Goal: Task Accomplishment & Management: Complete application form

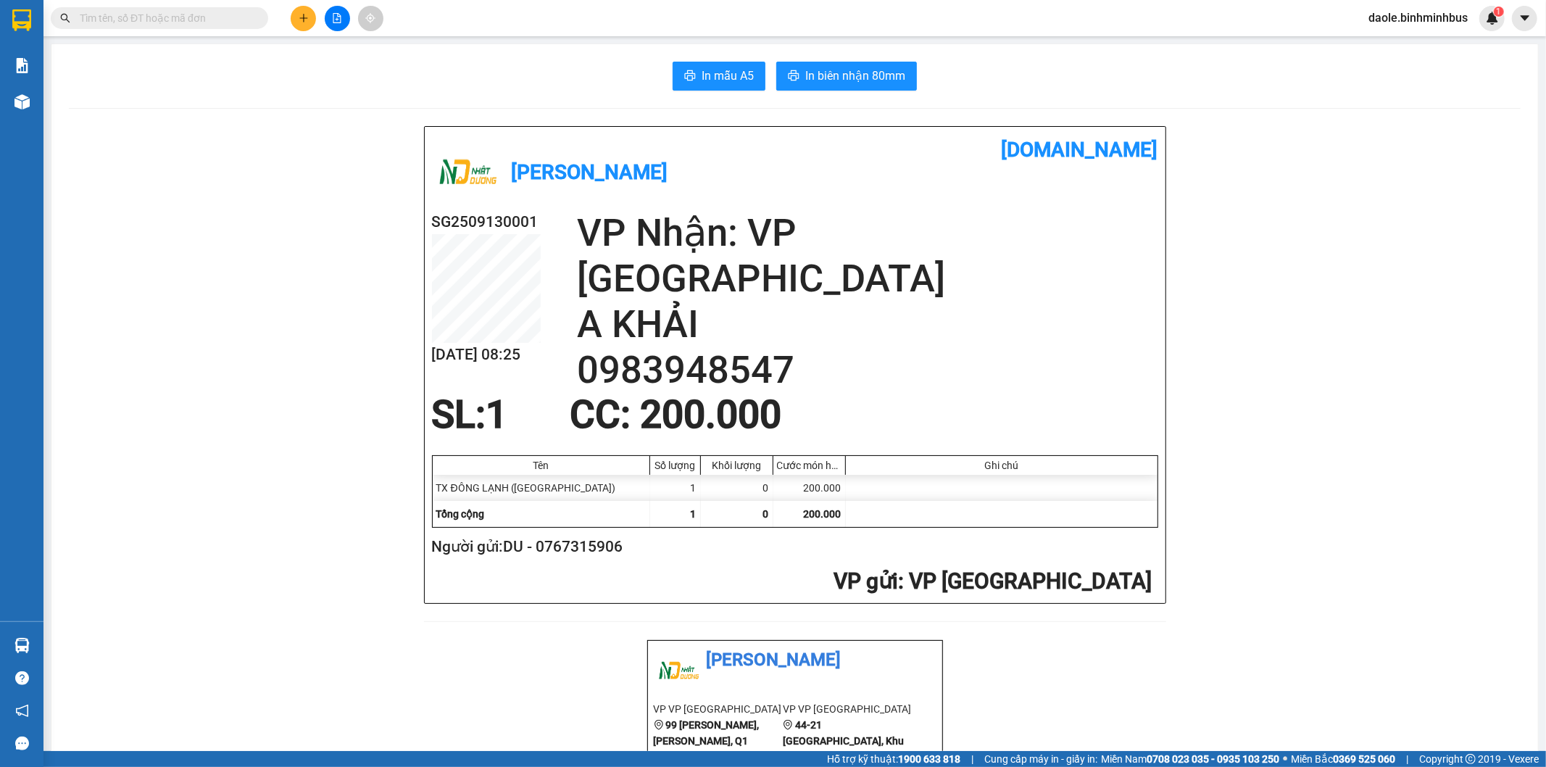
scroll to position [18030, 0]
click at [299, 6] on button at bounding box center [303, 18] width 25 height 25
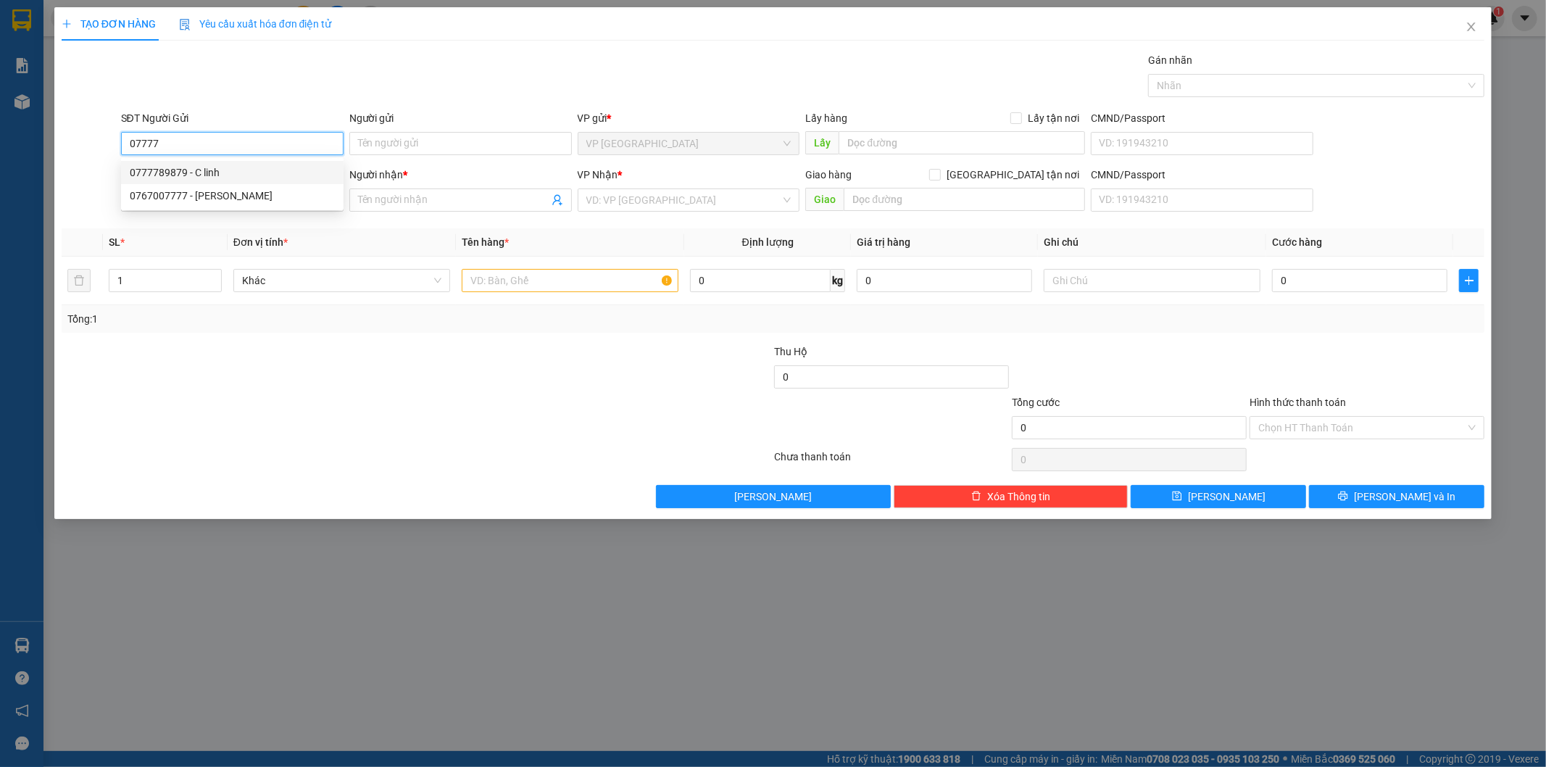
click at [294, 173] on div "0777789879 - C linh" at bounding box center [232, 173] width 205 height 16
type input "0777789879"
type input "C linh"
type input "0961390774"
type input "A Diện"
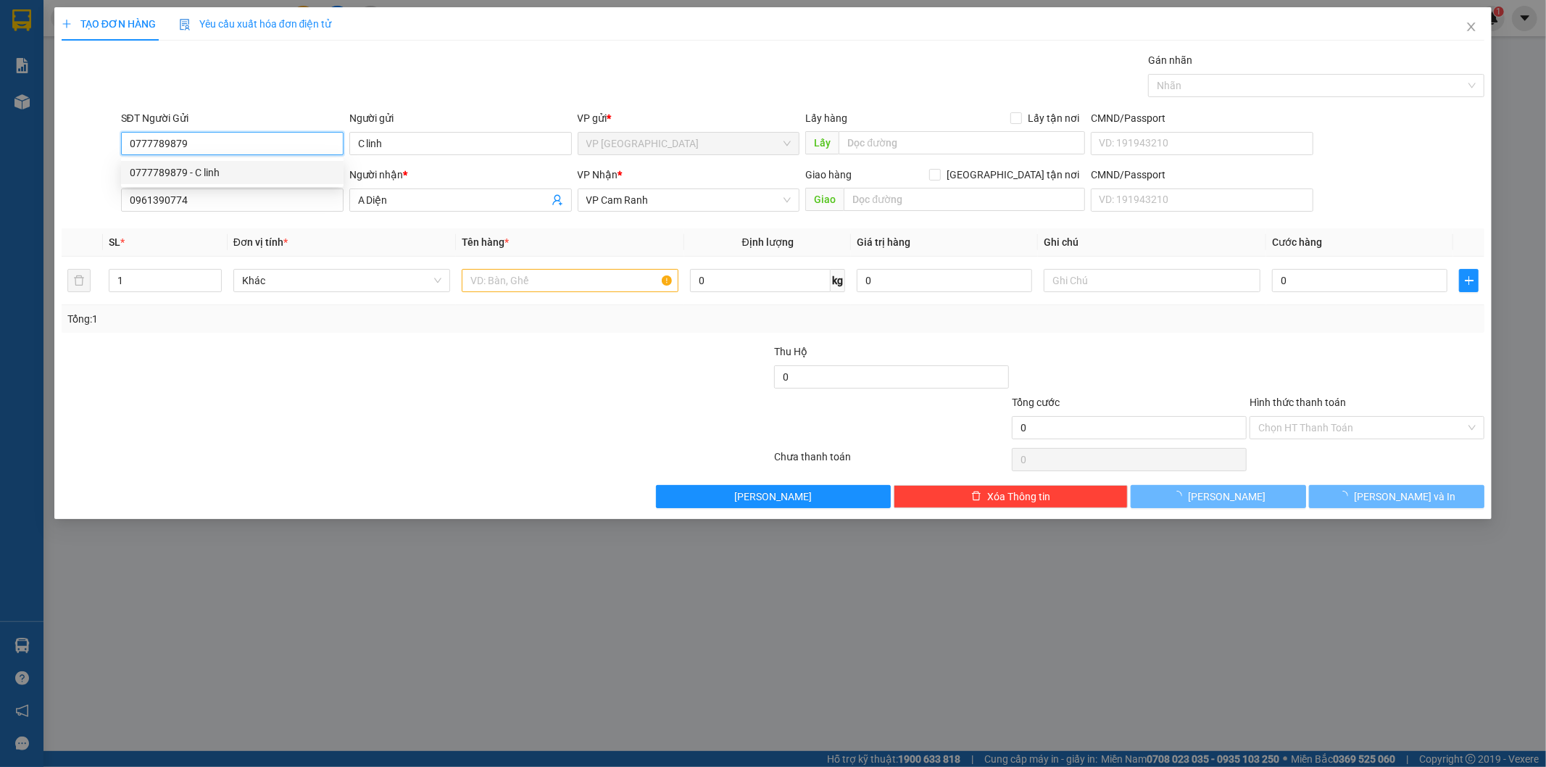
type input "70.000"
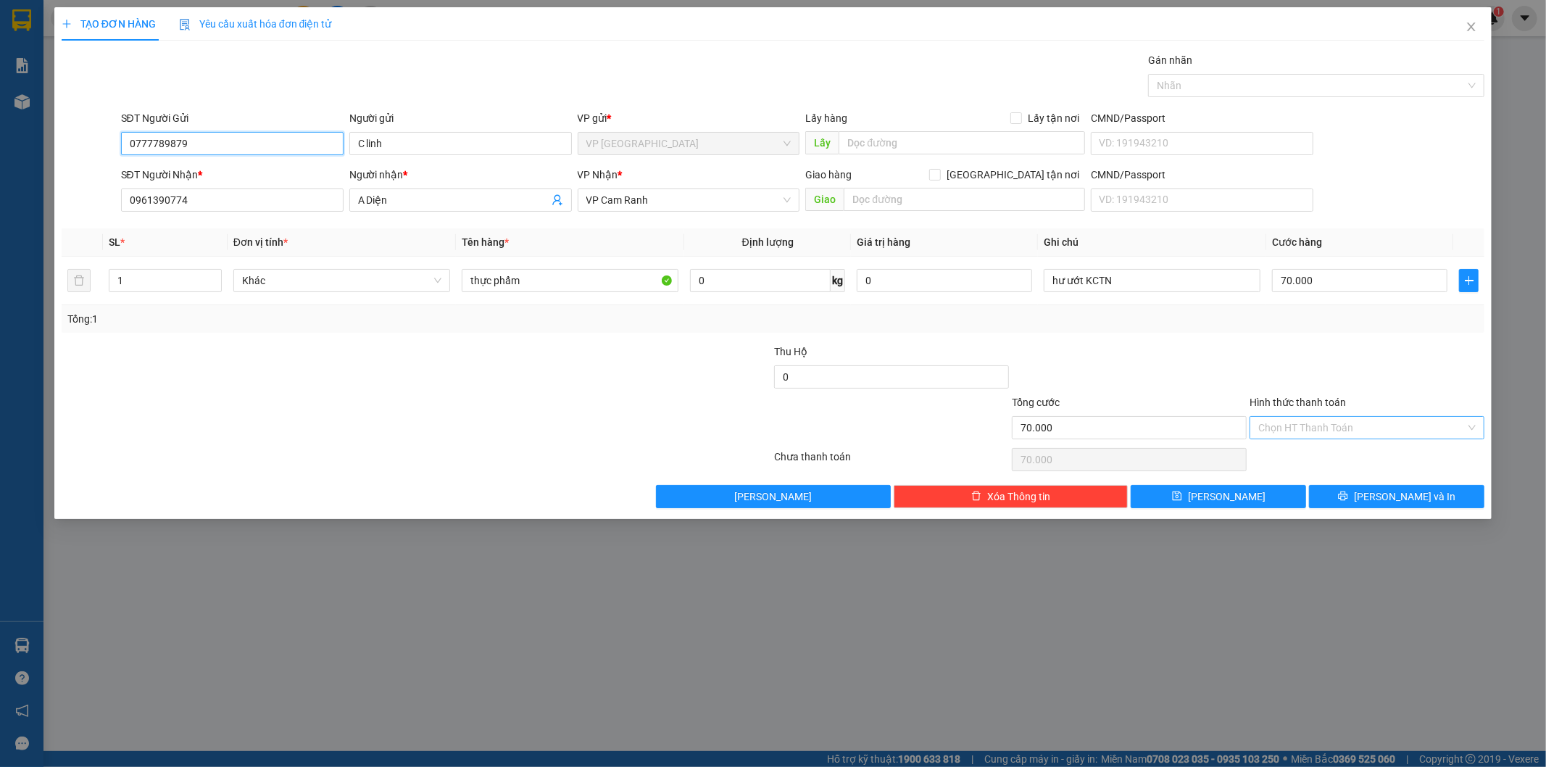
type input "0777789879"
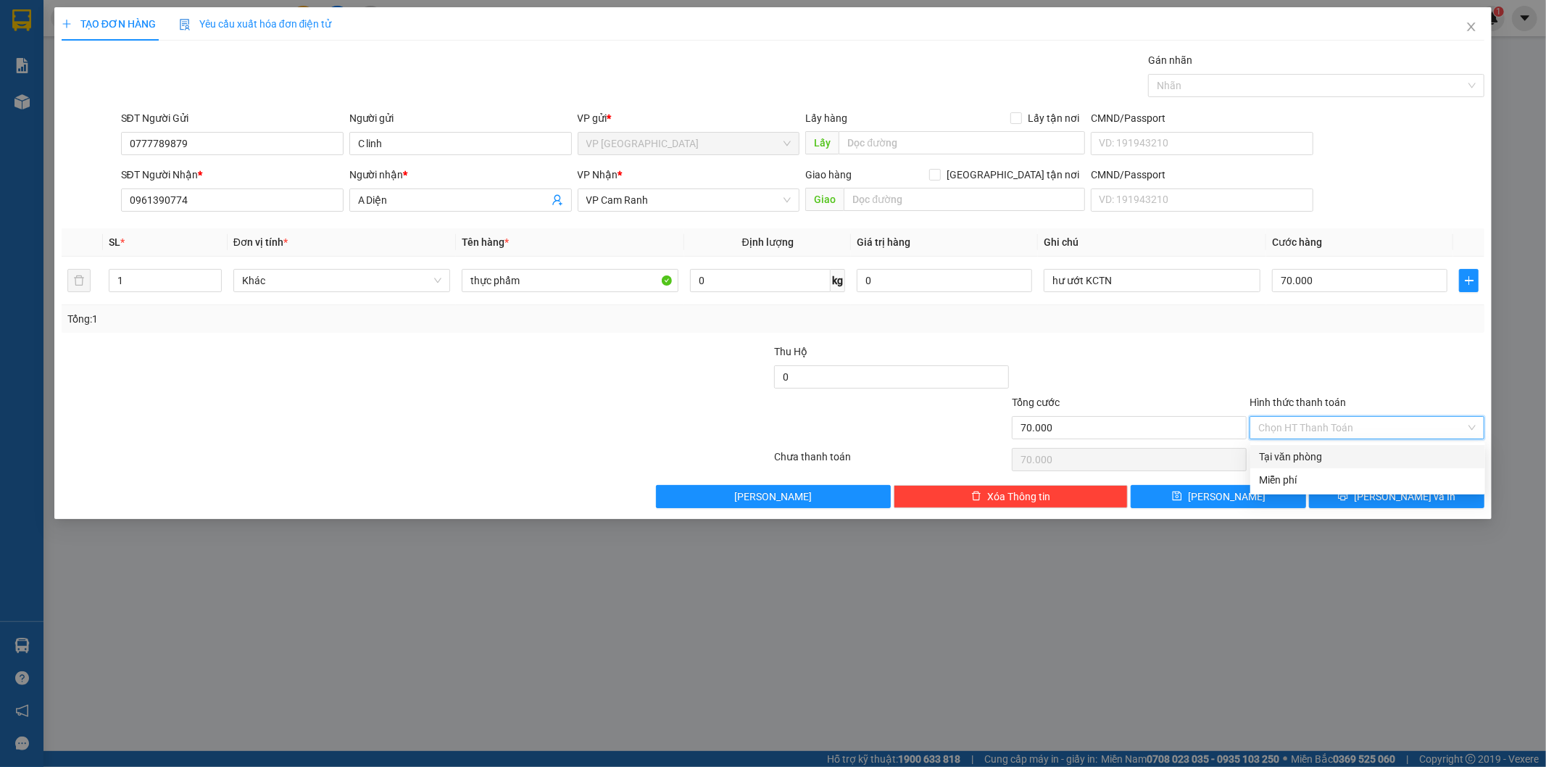
click at [1294, 426] on input "Hình thức thanh toán" at bounding box center [1361, 428] width 207 height 22
click at [1184, 390] on div at bounding box center [1129, 369] width 238 height 51
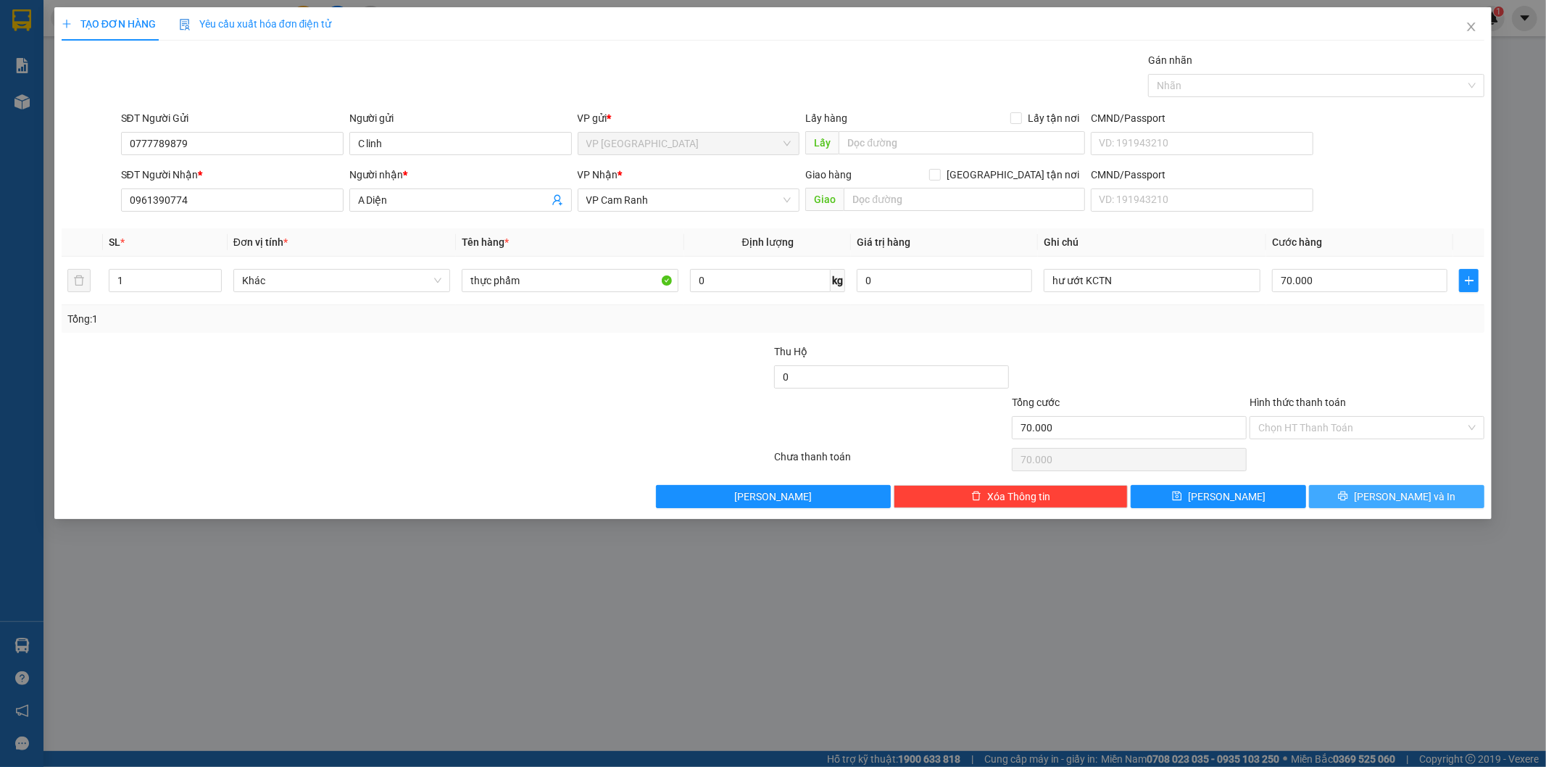
click at [1418, 490] on span "[PERSON_NAME] và In" at bounding box center [1404, 497] width 101 height 16
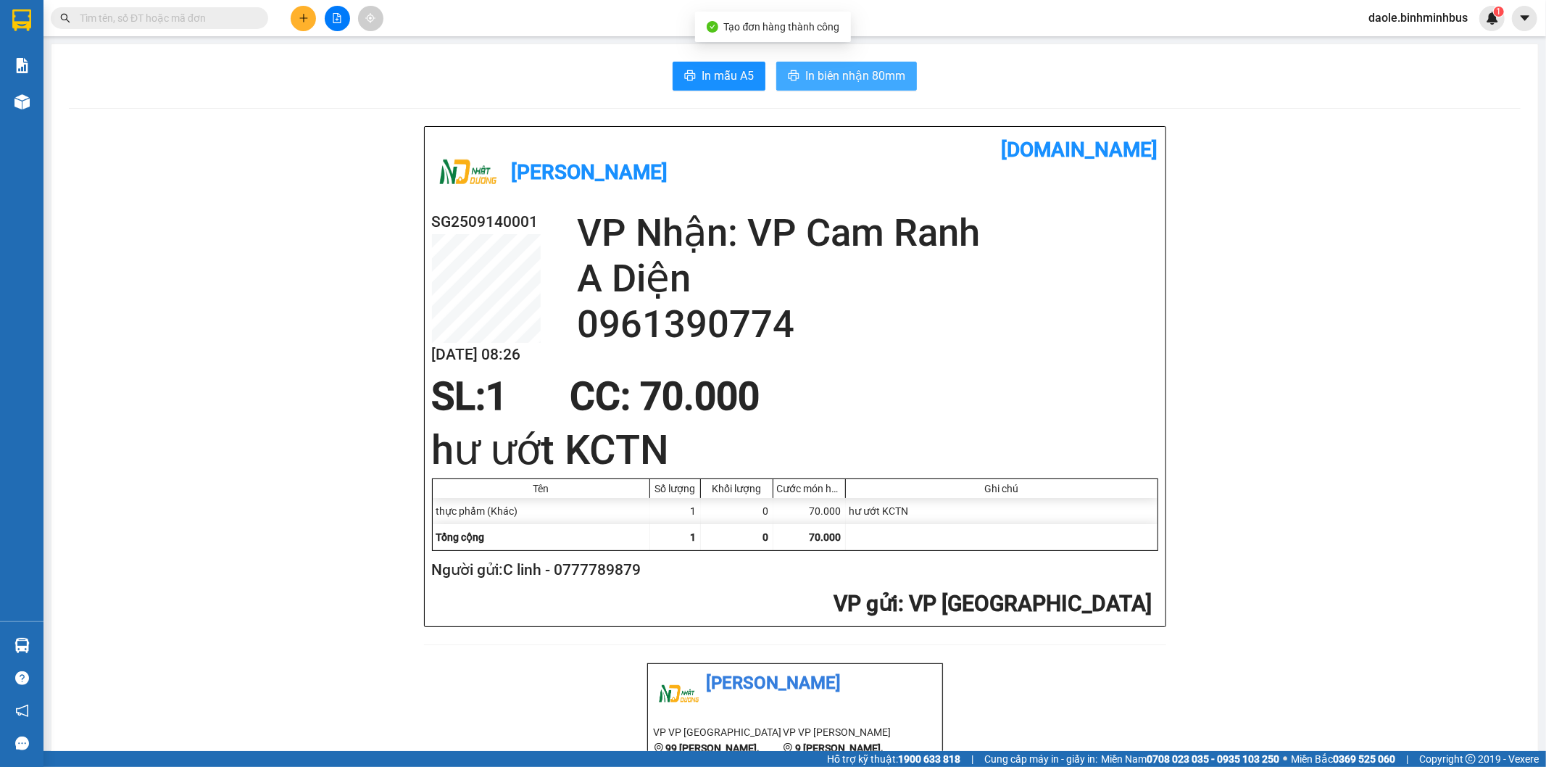
click at [808, 70] on span "In biên nhận 80mm" at bounding box center [855, 76] width 100 height 18
drag, startPoint x: 720, startPoint y: 78, endPoint x: 747, endPoint y: 117, distance: 47.4
click at [719, 78] on span "In mẫu A5" at bounding box center [728, 76] width 52 height 18
